Goal: Task Accomplishment & Management: Complete application form

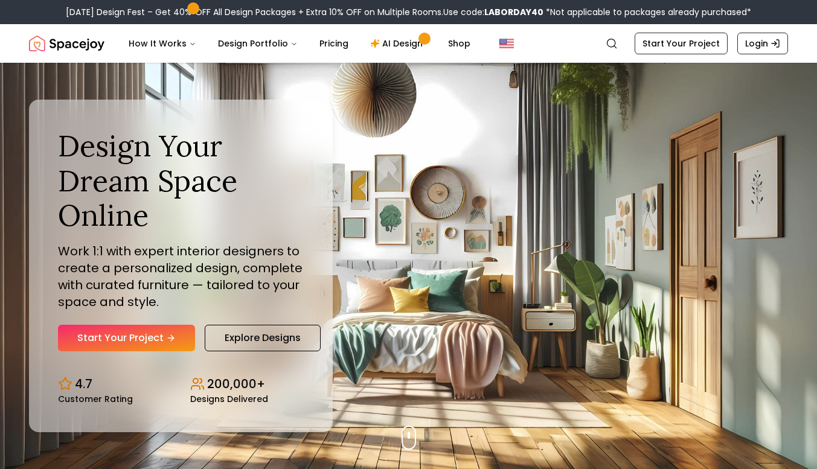
click at [144, 363] on div "Design Your Dream Space Online Work 1:1 with expert interior designers to creat…" at bounding box center [181, 266] width 304 height 333
click at [162, 333] on link "Start Your Project" at bounding box center [126, 338] width 137 height 27
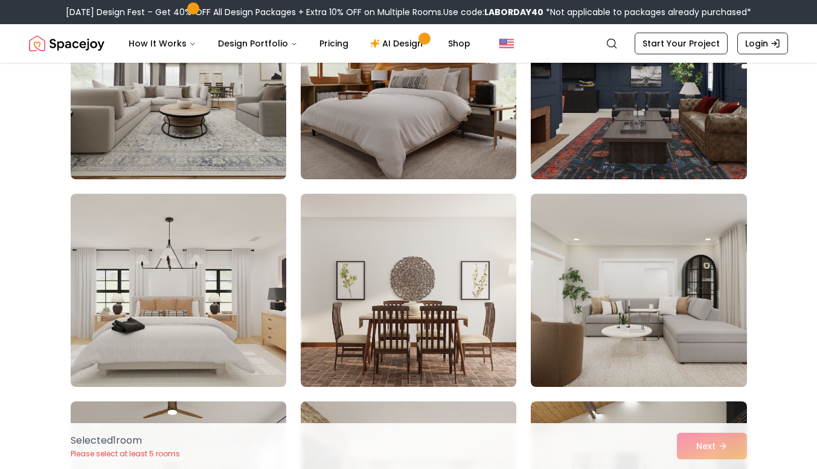
scroll to position [594, 0]
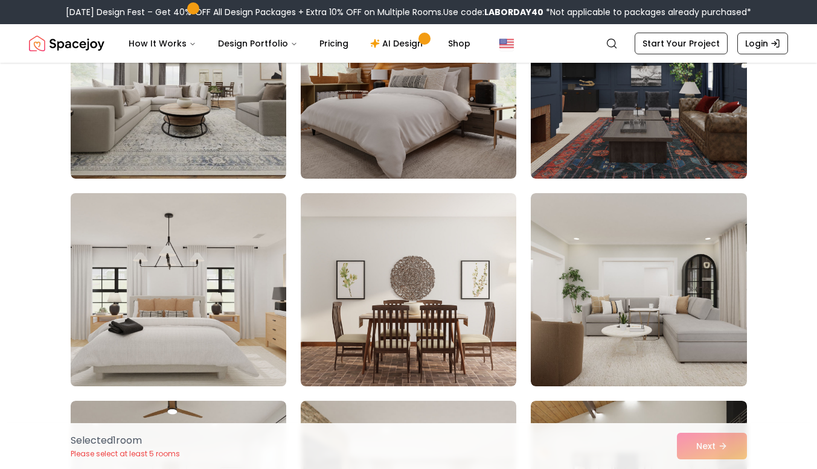
click at [191, 270] on img at bounding box center [178, 289] width 226 height 203
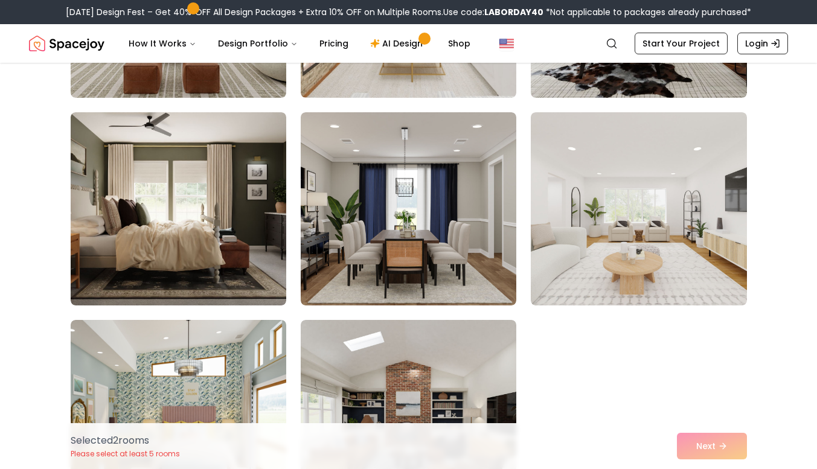
scroll to position [1098, 0]
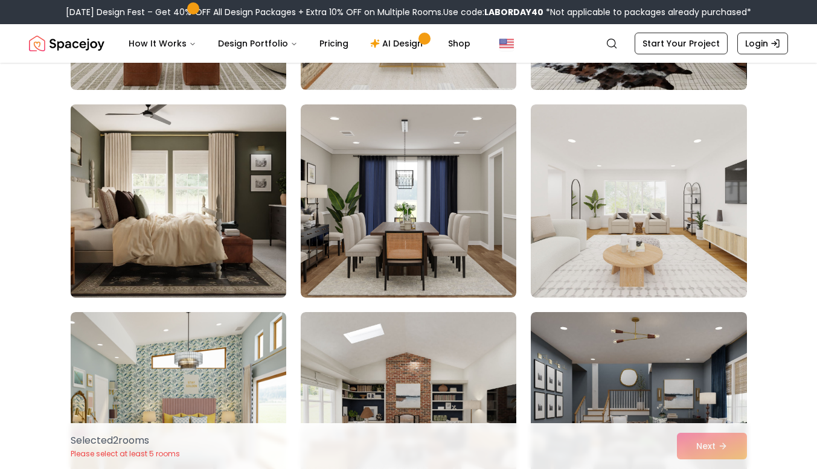
click at [202, 240] on img at bounding box center [178, 201] width 226 height 203
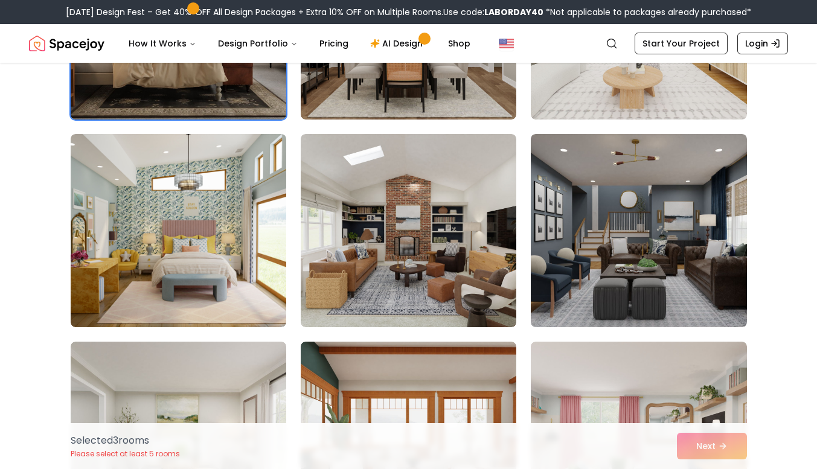
scroll to position [1320, 0]
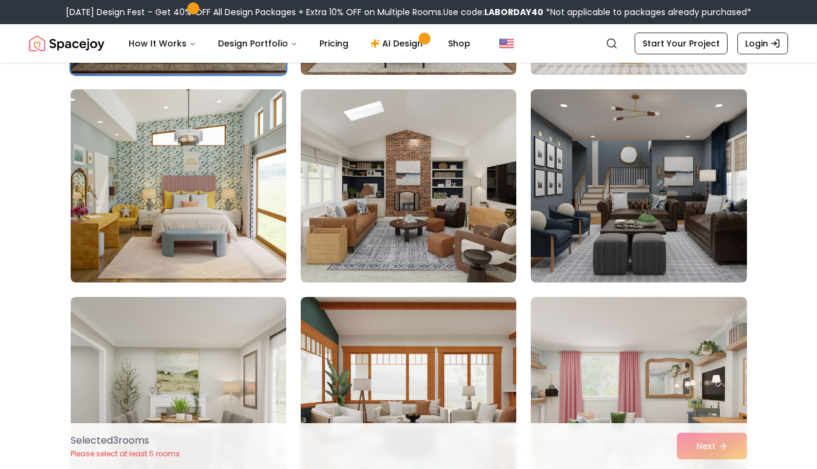
click at [202, 240] on img at bounding box center [178, 185] width 215 height 193
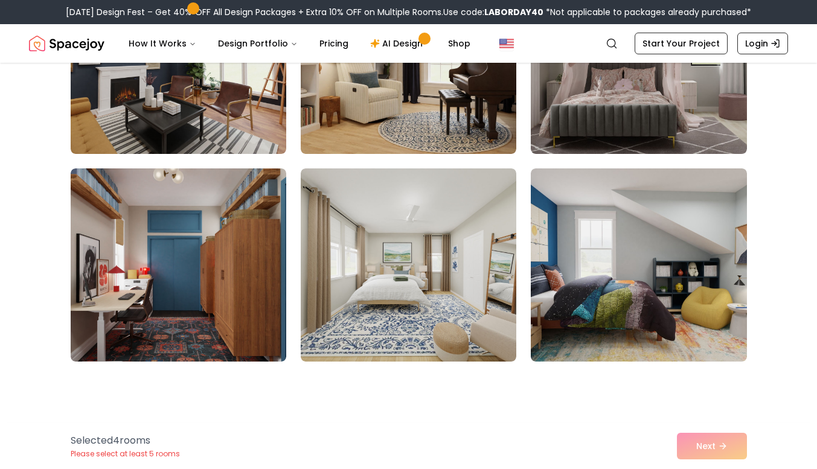
scroll to position [1980, 0]
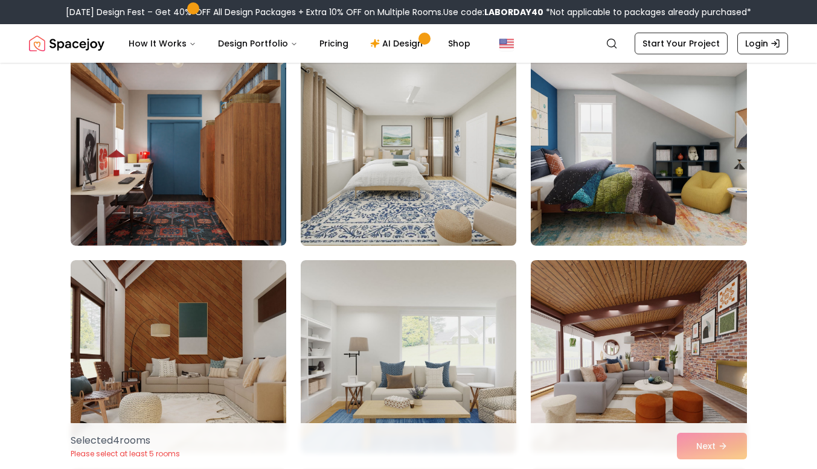
click at [456, 128] on img at bounding box center [408, 149] width 226 height 203
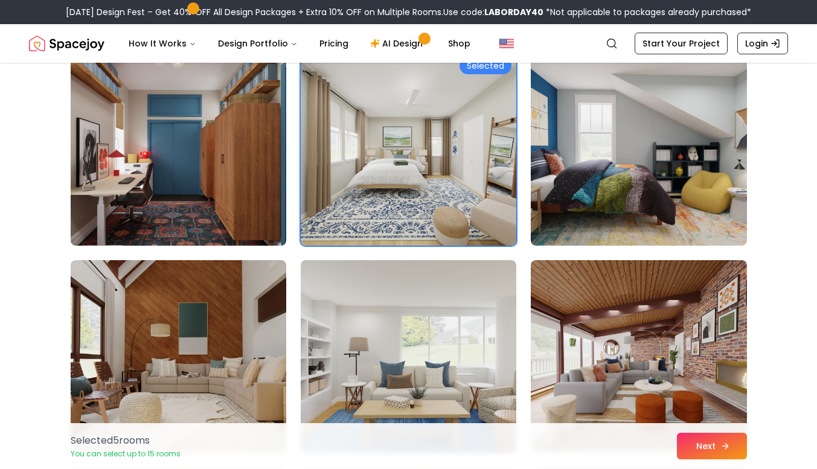
click at [702, 446] on button "Next" at bounding box center [712, 446] width 70 height 27
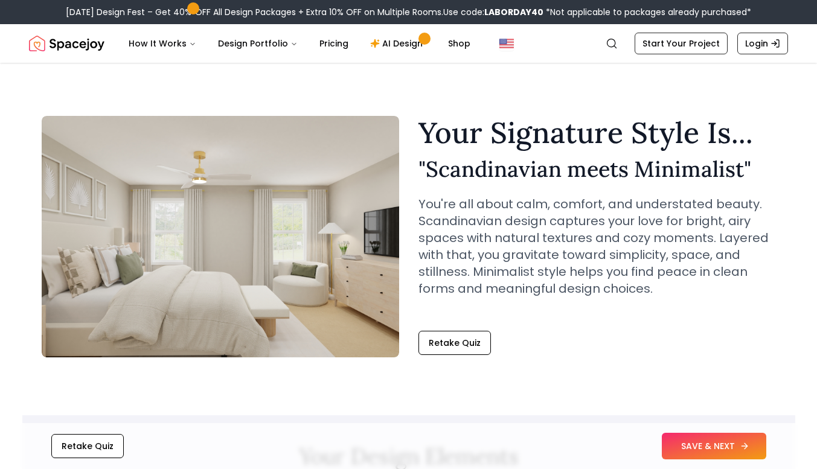
click at [707, 445] on button "SAVE & NEXT" at bounding box center [713, 446] width 104 height 27
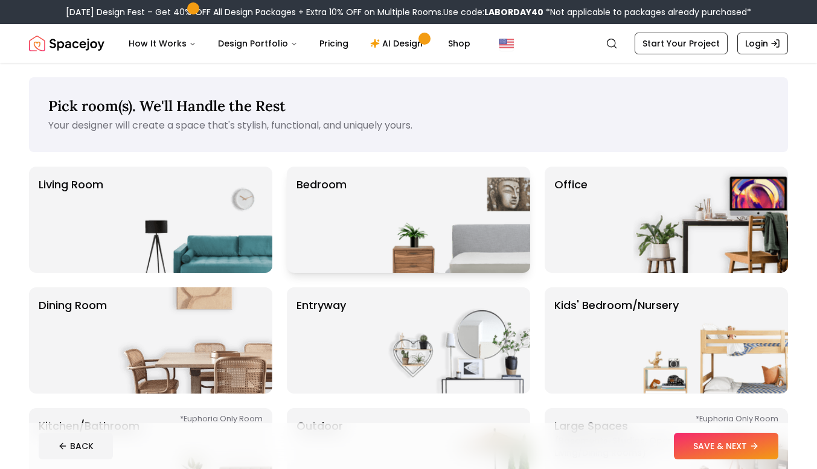
click at [371, 238] on div "Bedroom" at bounding box center [408, 220] width 243 height 106
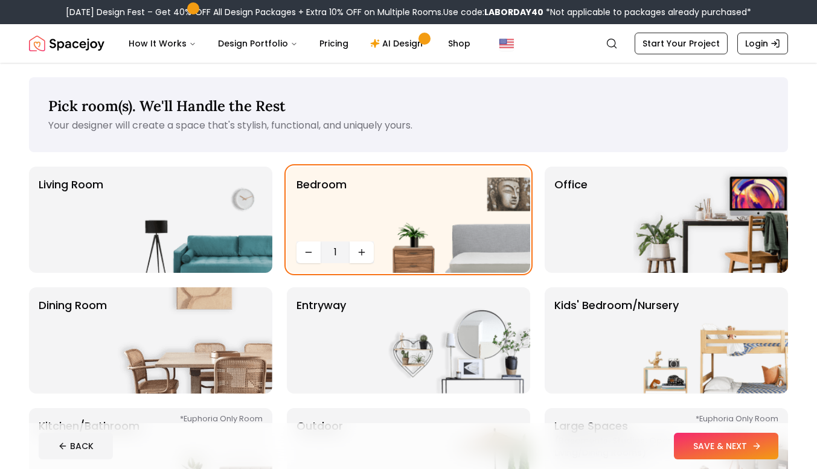
click at [690, 440] on button "SAVE & NEXT" at bounding box center [726, 446] width 104 height 27
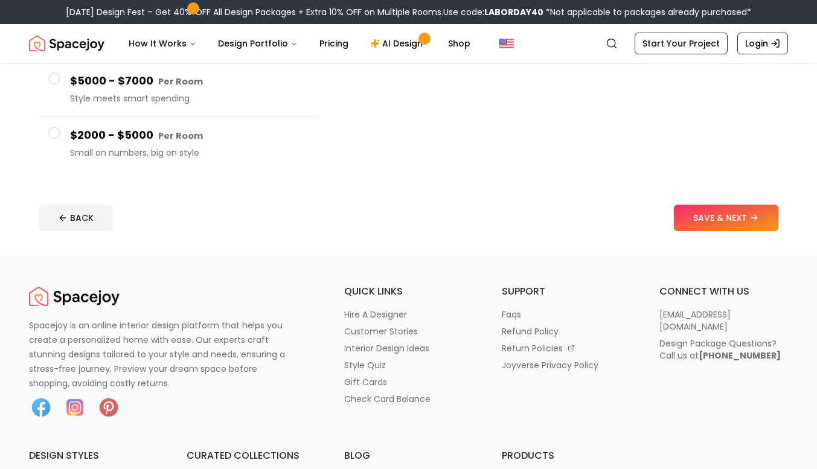
scroll to position [291, 0]
